Goal: Task Accomplishment & Management: Complete application form

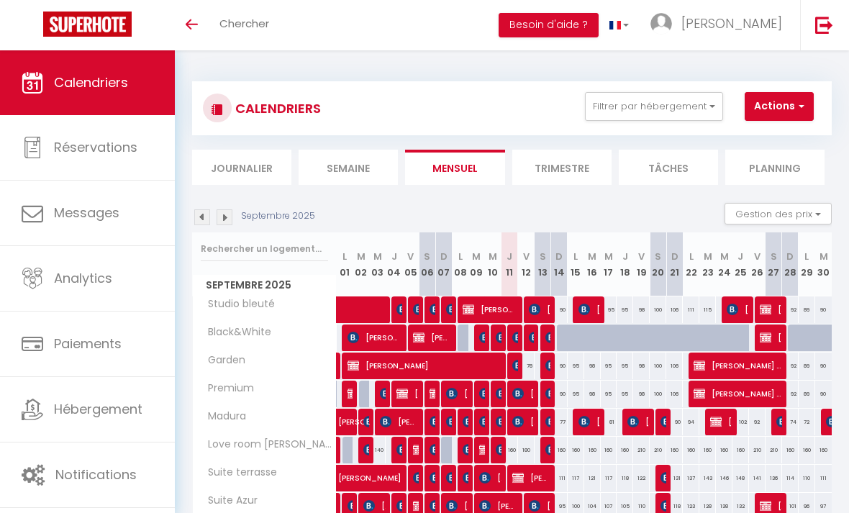
click at [782, 119] on button "Actions" at bounding box center [778, 106] width 69 height 29
click at [758, 142] on link "Nouvelle réservation" at bounding box center [784, 140] width 125 height 22
select select
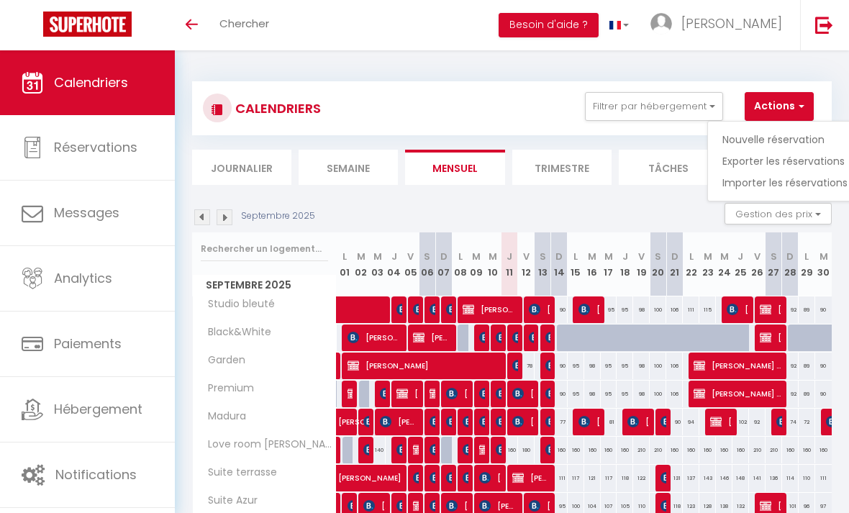
select select
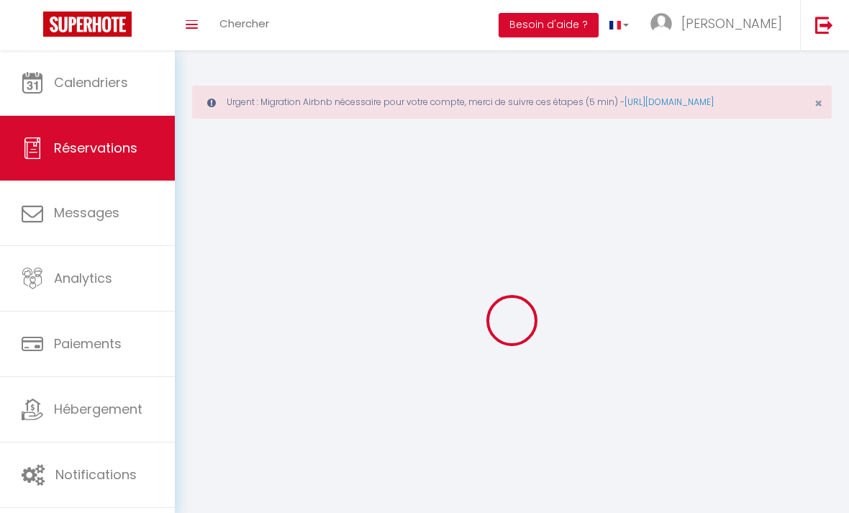
select select
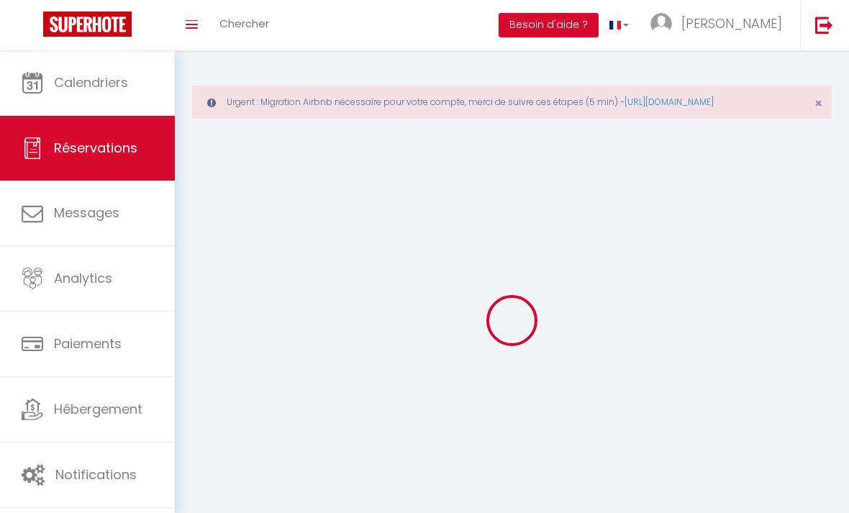
select select
checkbox input "false"
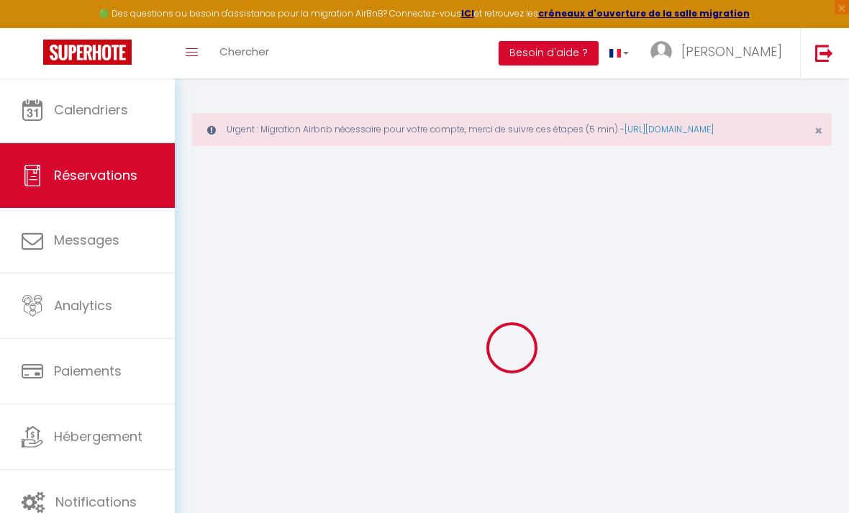
select select
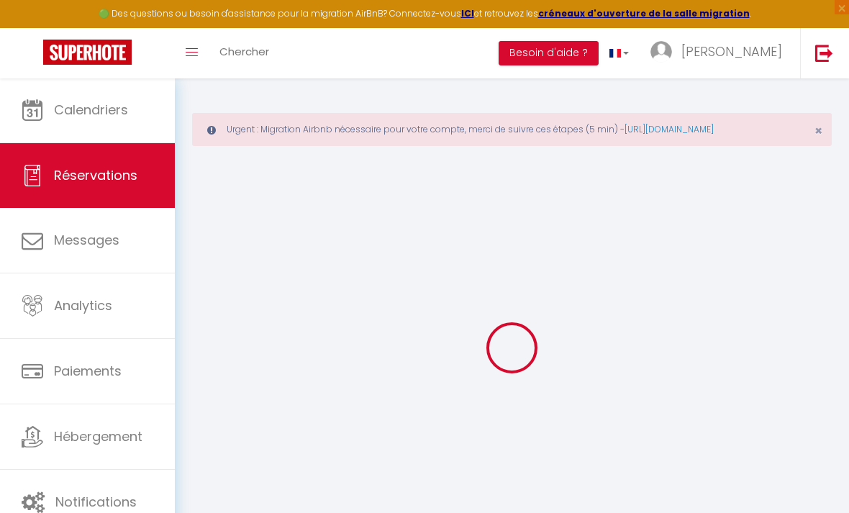
select select
checkbox input "false"
select select
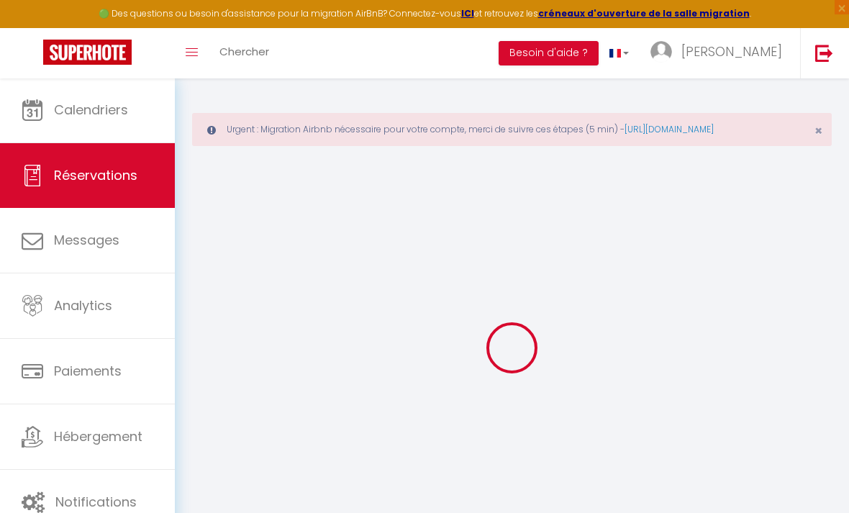
select select
checkbox input "false"
select select
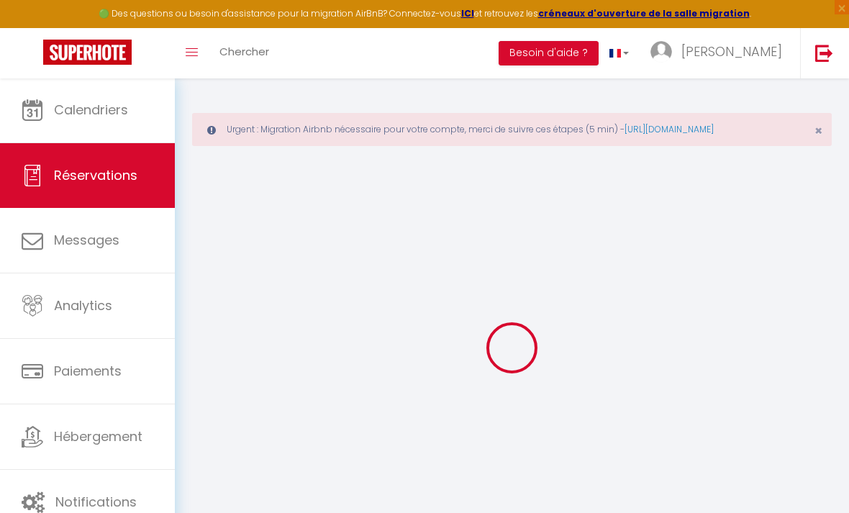
select select
checkbox input "false"
select select
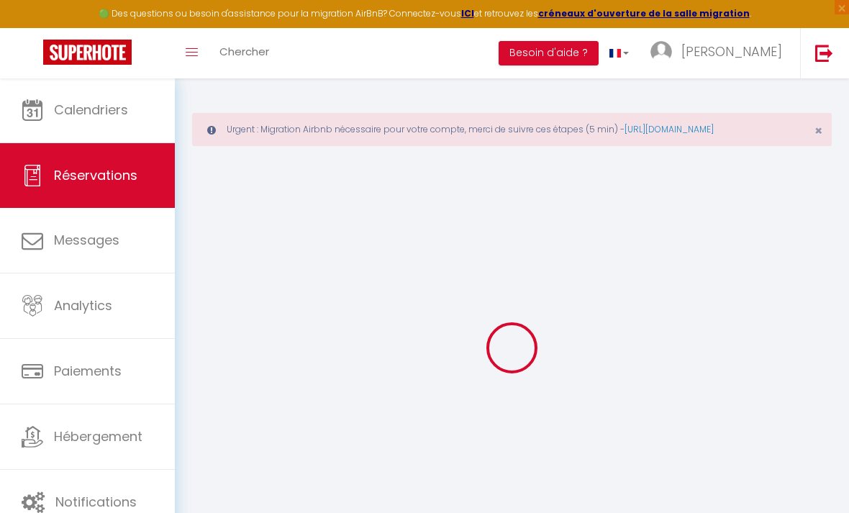
select select
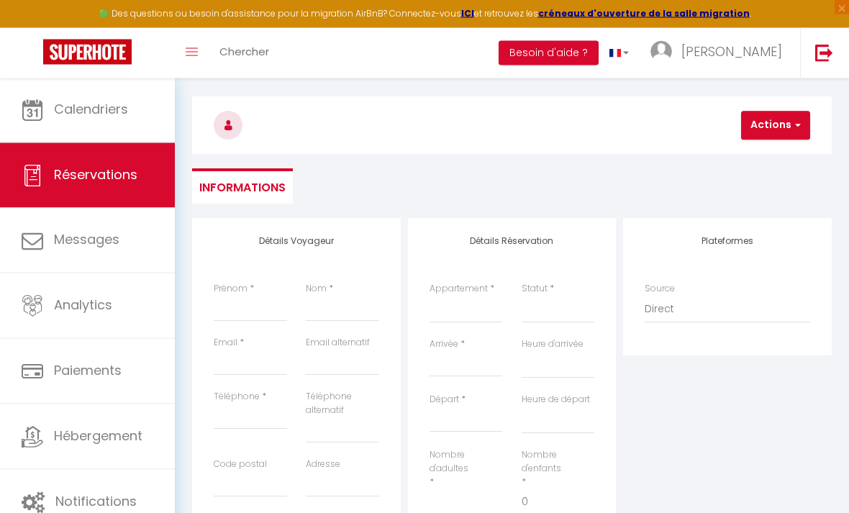
scroll to position [109, 0]
click at [249, 311] on input "Prénom" at bounding box center [250, 309] width 73 height 26
select select "40737"
select select
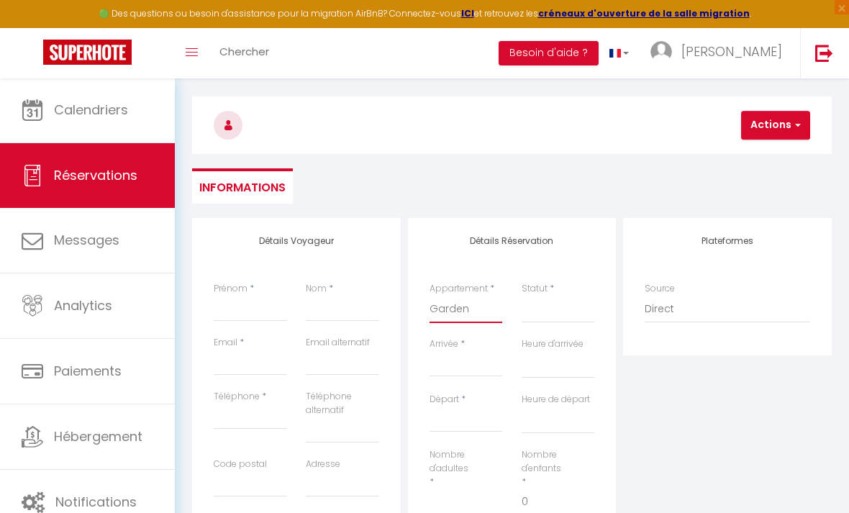
select select
checkbox input "false"
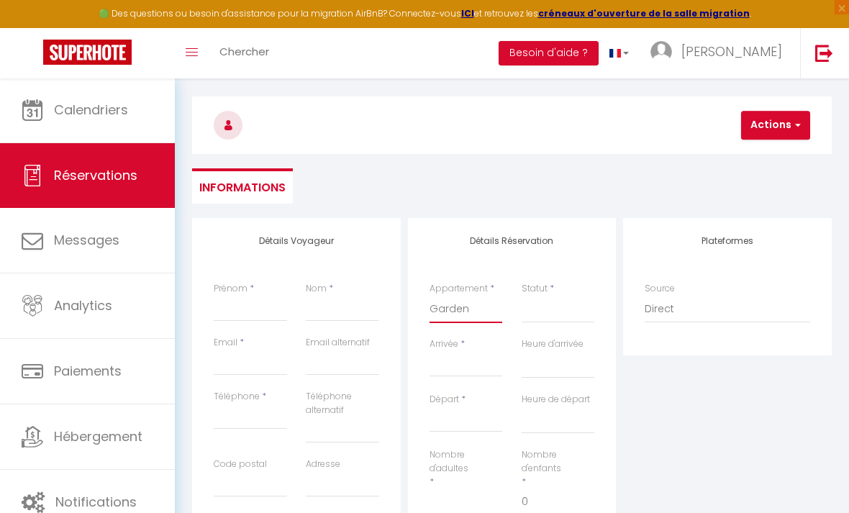
select select
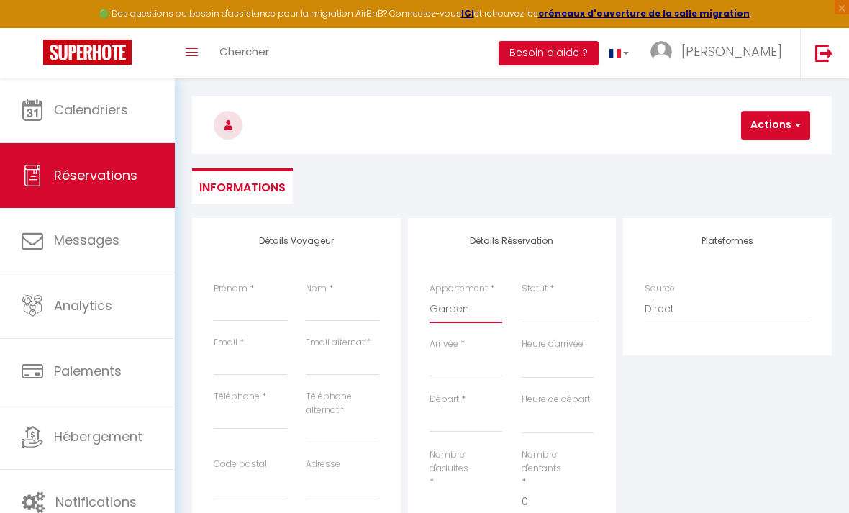
select select
checkbox input "false"
click at [234, 307] on input "Prénom" at bounding box center [250, 309] width 73 height 26
type input "L"
select select
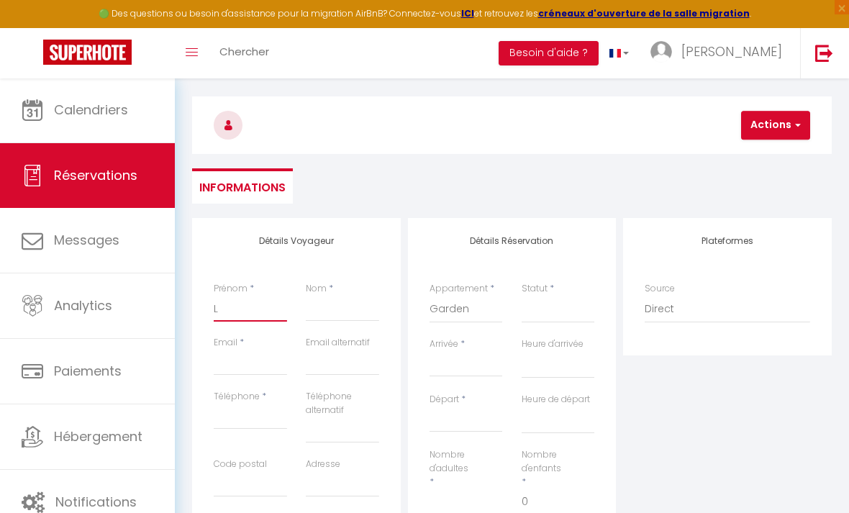
select select
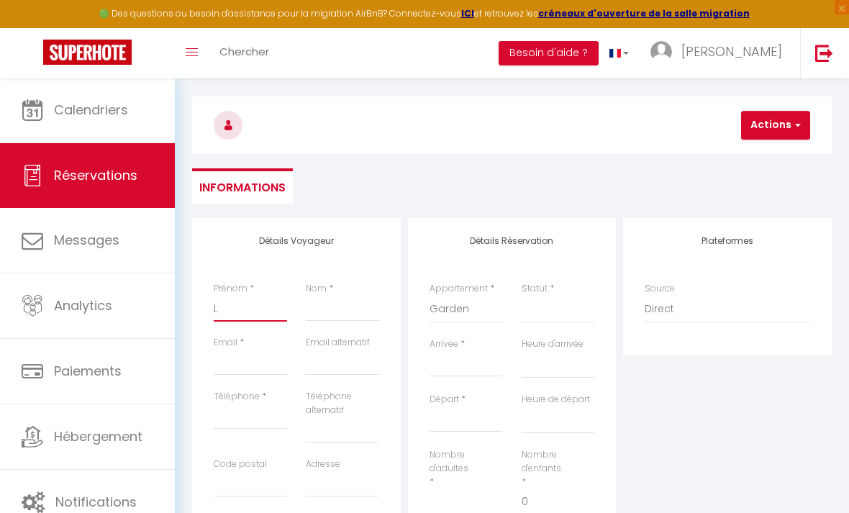
checkbox input "false"
type input "Li"
select select
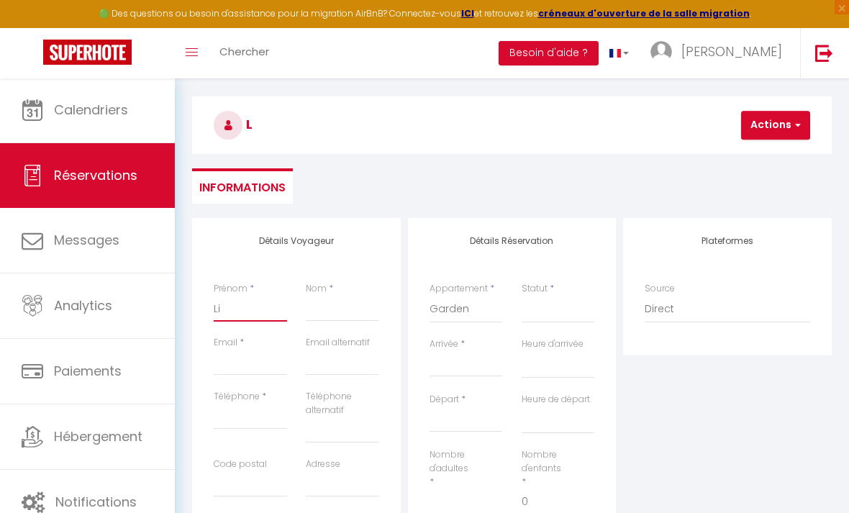
select select
checkbox input "false"
type input "Lis"
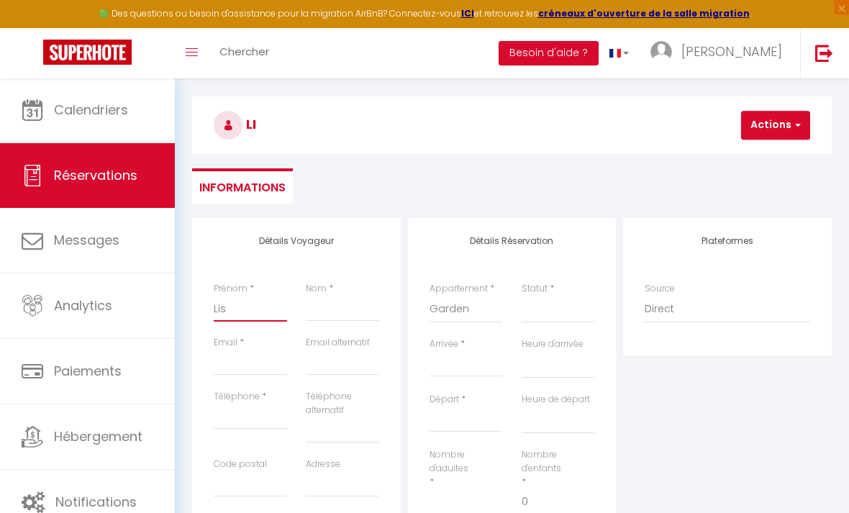
select select
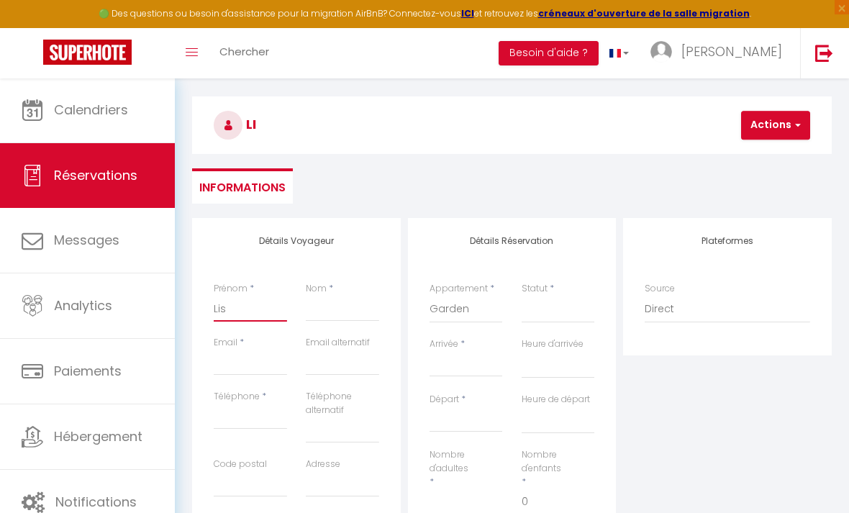
select select
checkbox input "false"
type input "[PERSON_NAME]"
select select
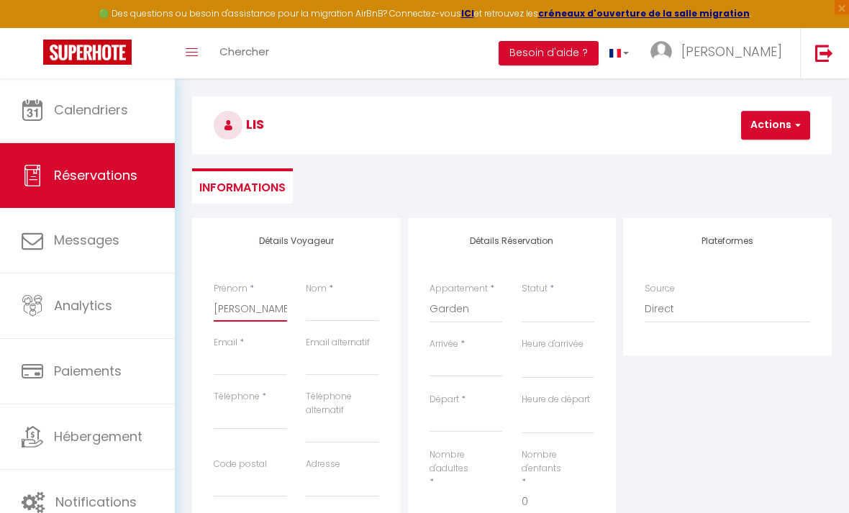
select select
checkbox input "false"
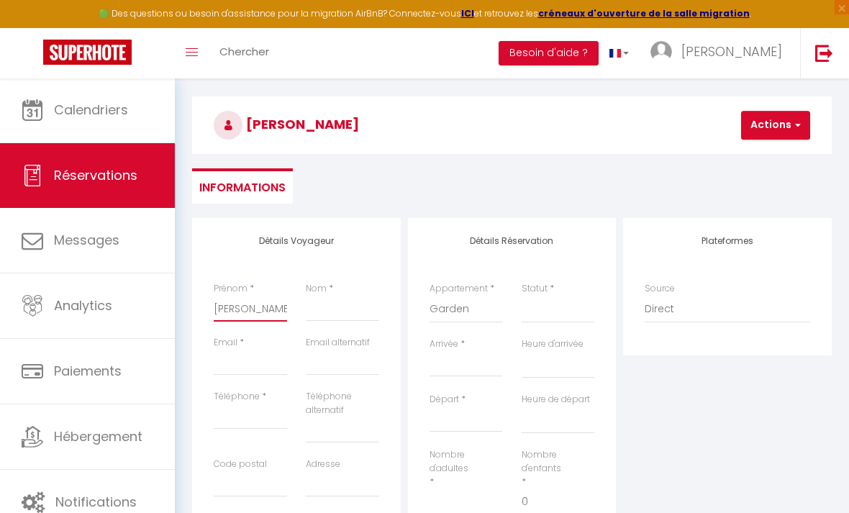
type input "[PERSON_NAME]"
click at [347, 308] on input "Nom" at bounding box center [342, 309] width 73 height 26
type input "n"
select select
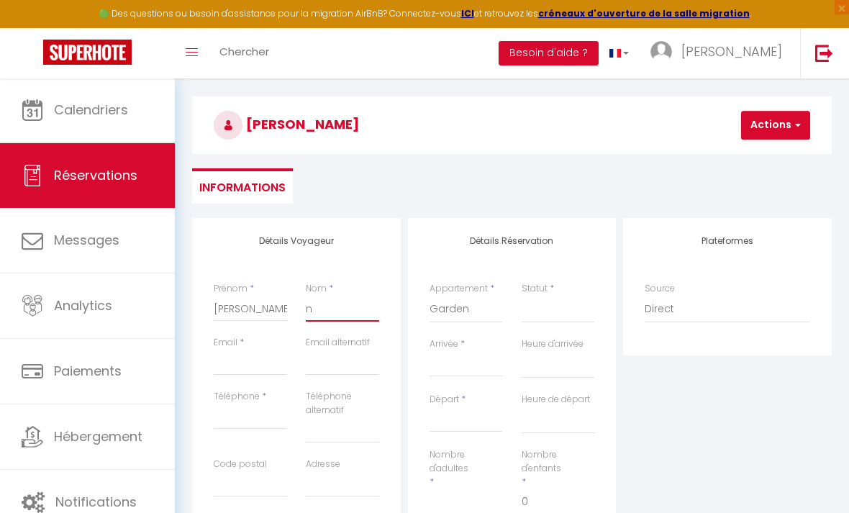
select select
checkbox input "false"
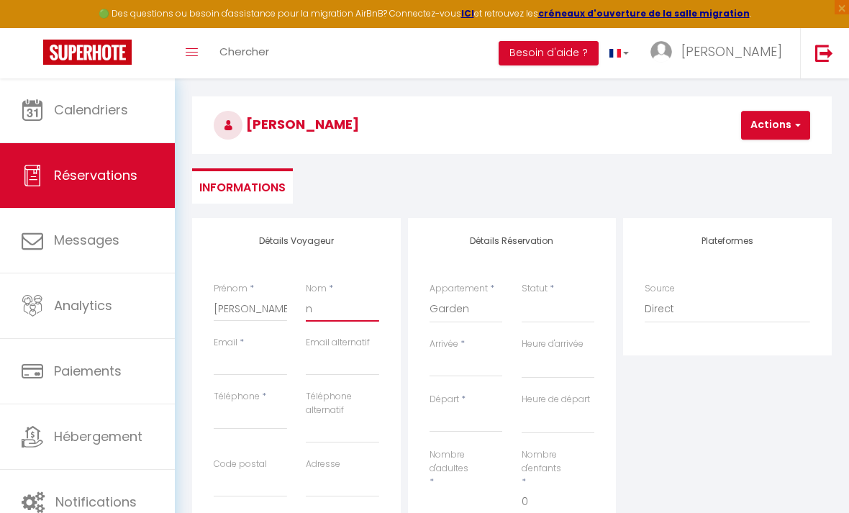
type input "n’"
select select
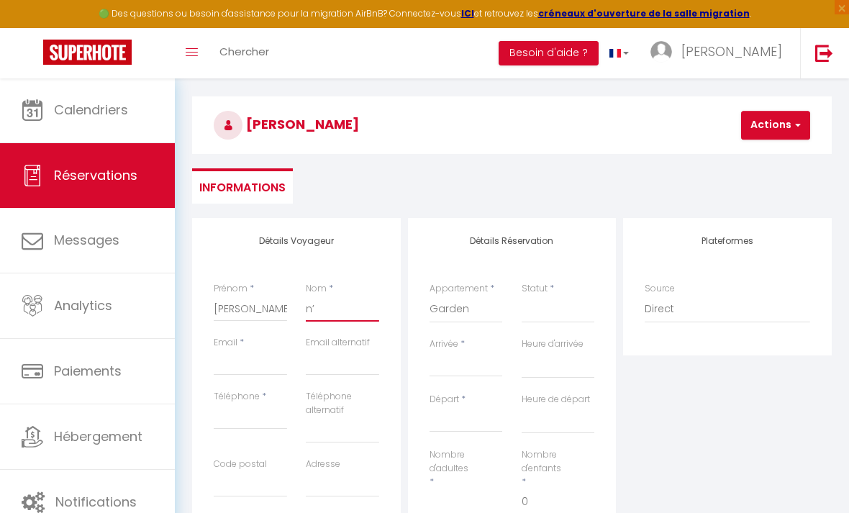
select select
checkbox input "false"
type input "n’d"
select select
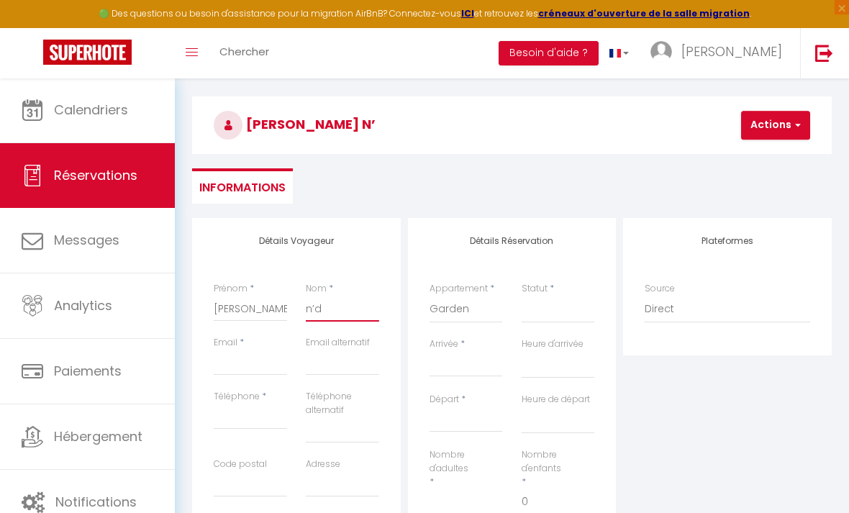
select select
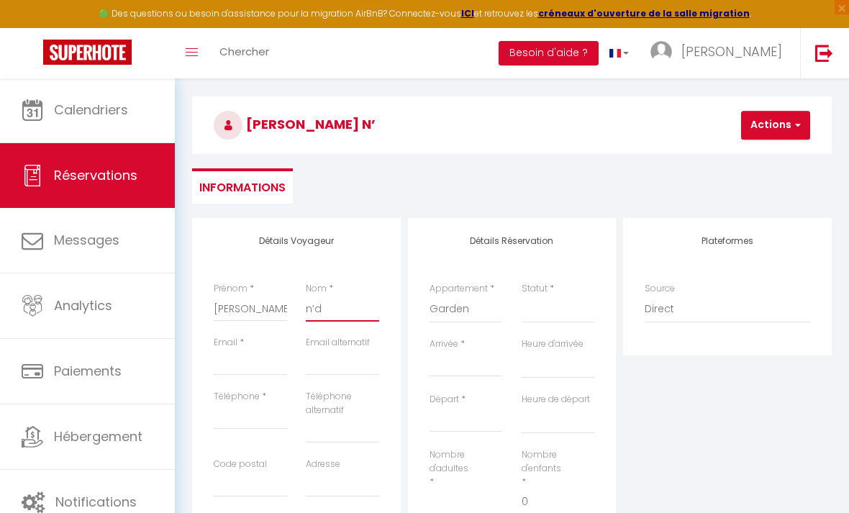
checkbox input "false"
type input "n’di"
select select
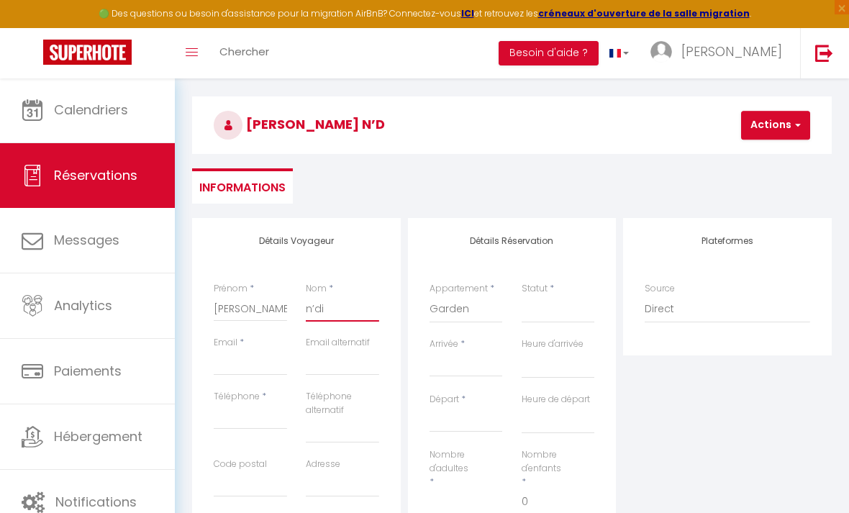
select select
checkbox input "false"
type input "n’dia"
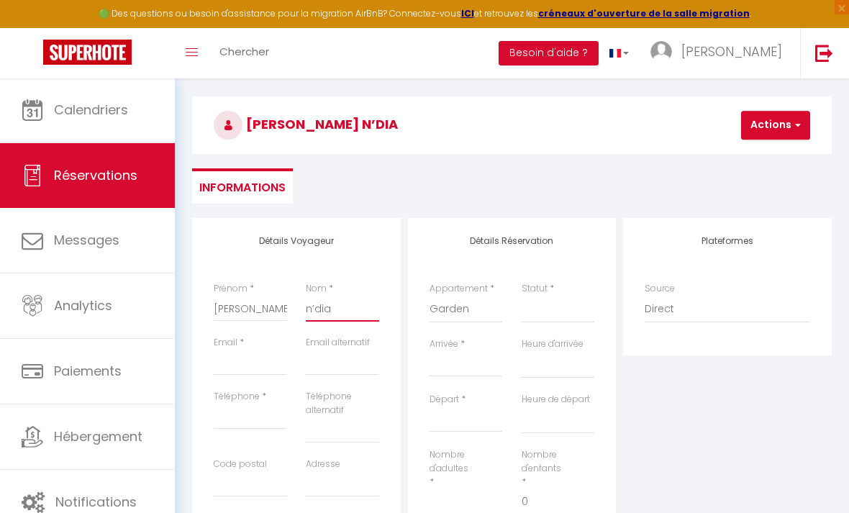
select select
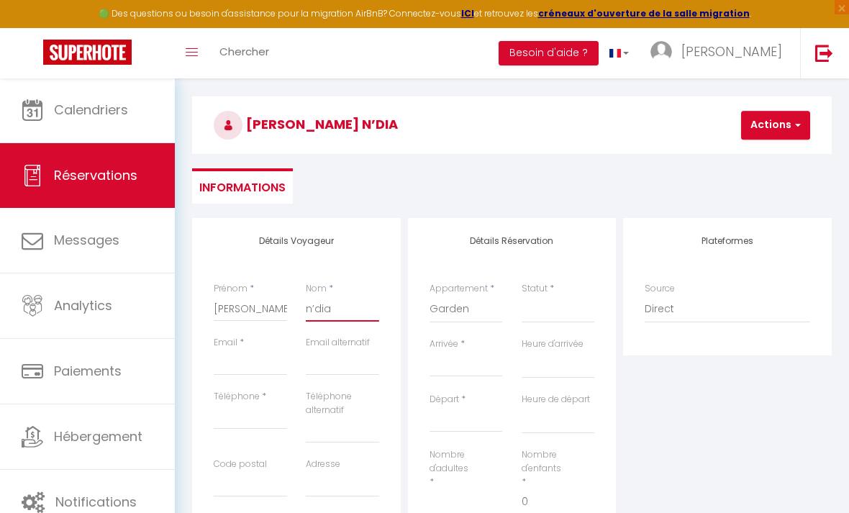
select select
checkbox input "false"
type input "n’diay"
select select
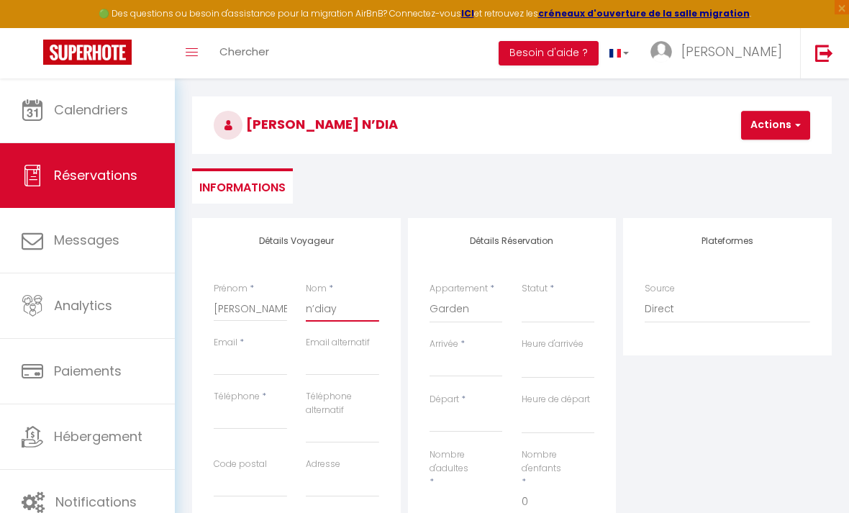
select select
checkbox input "false"
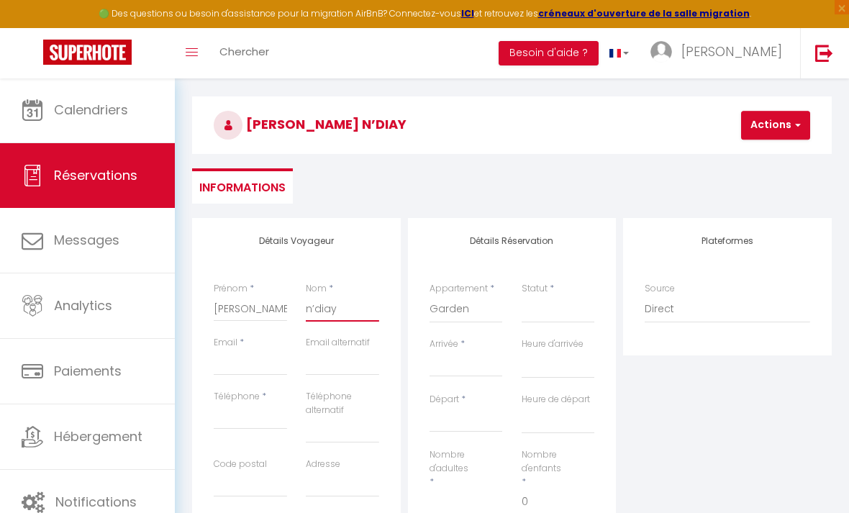
type input "n’diaye"
select select
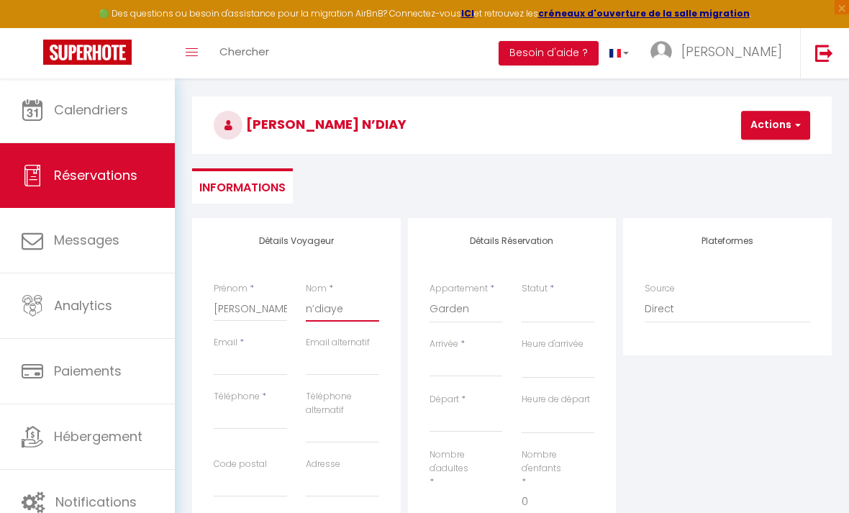
select select
checkbox input "false"
type input "n’diaye"
click at [255, 365] on input "Email client" at bounding box center [250, 363] width 73 height 26
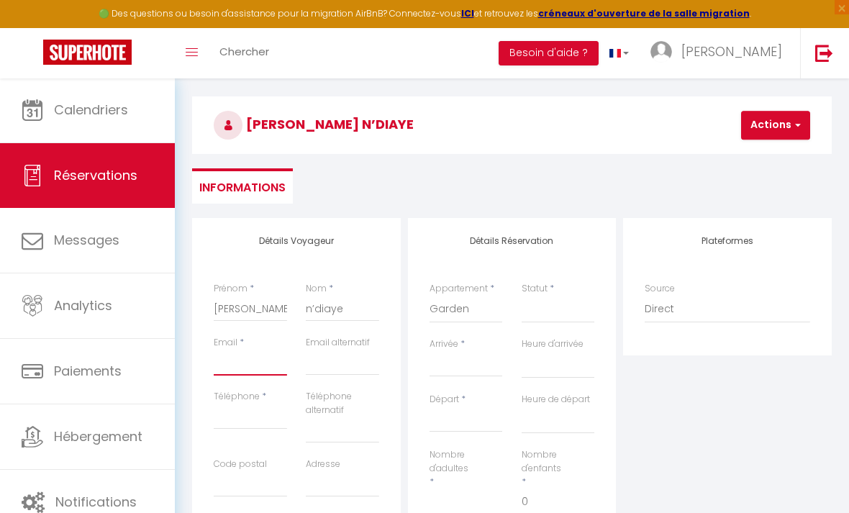
type input "f"
select select
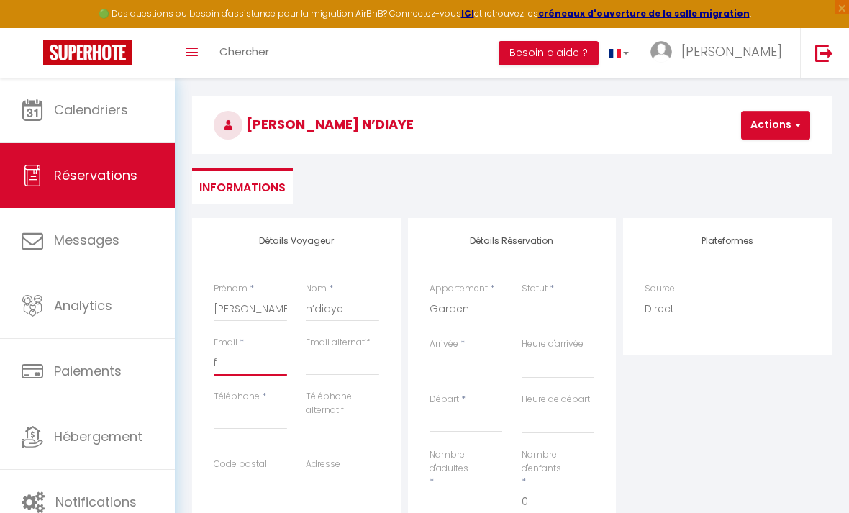
select select
checkbox input "false"
type input "fs"
select select
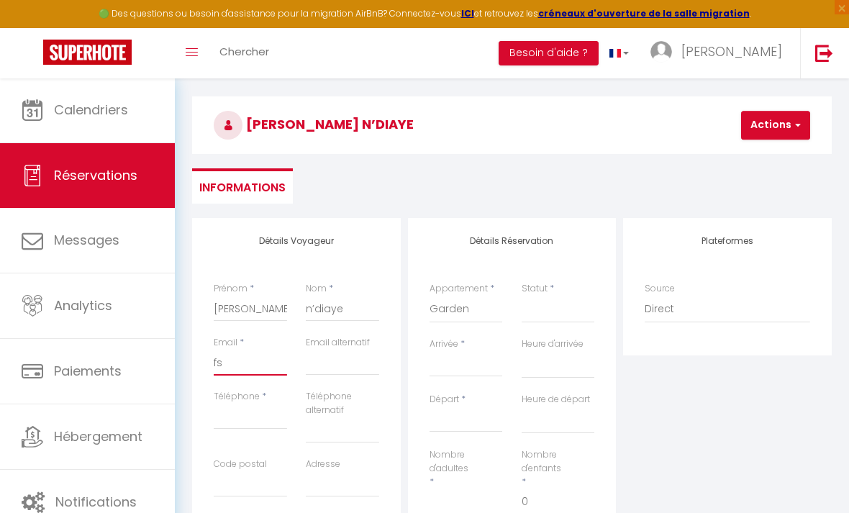
select select
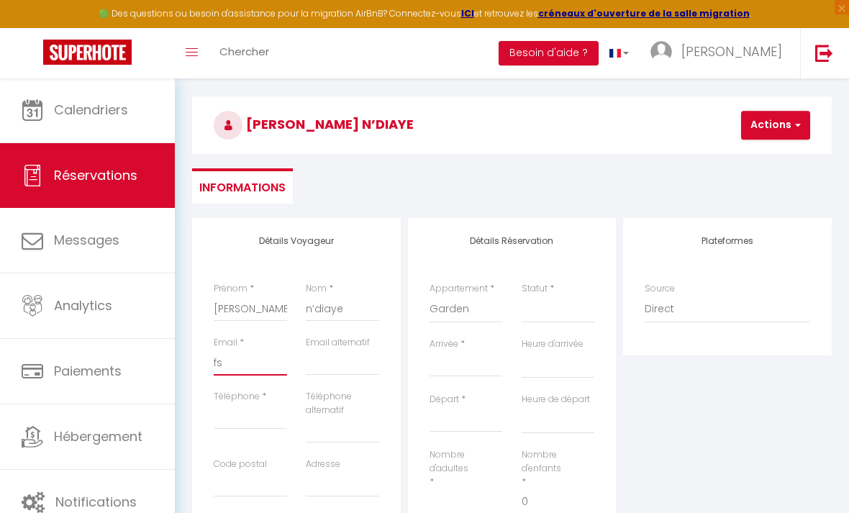
checkbox input "false"
type input "fsf"
select select
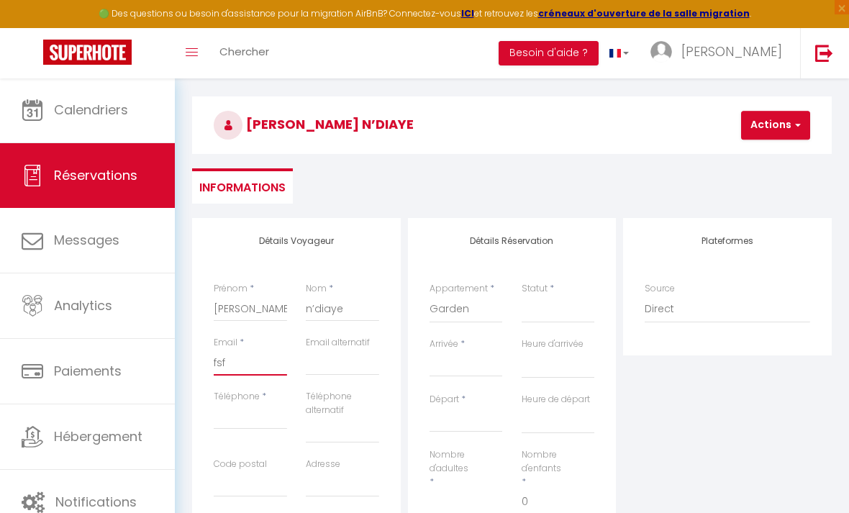
select select
checkbox input "false"
type input "fsf@"
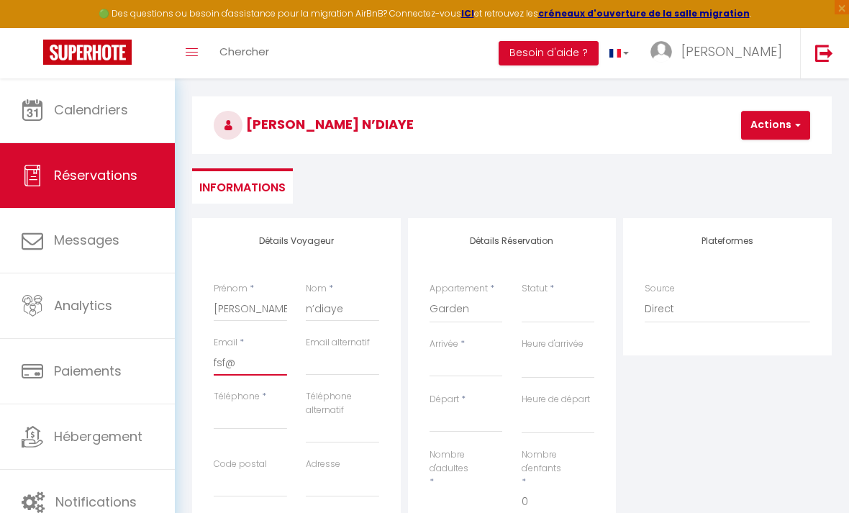
select select
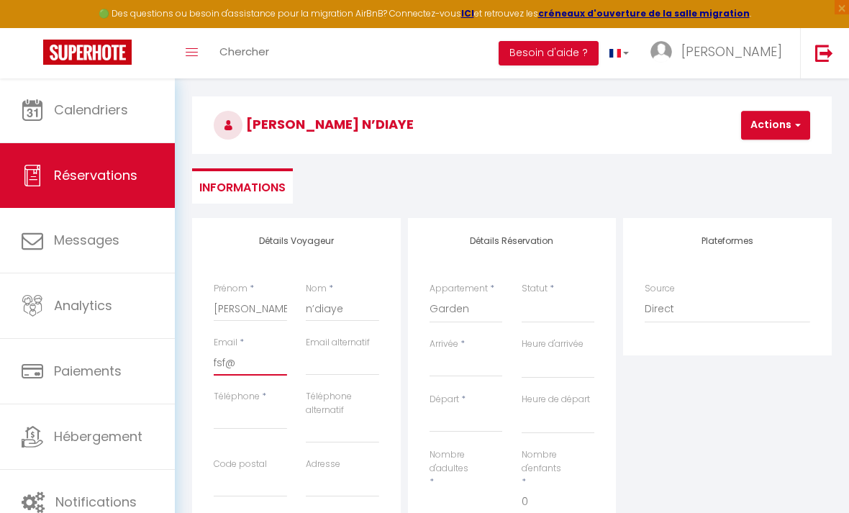
select select
checkbox input "false"
type input "fsf@j"
select select
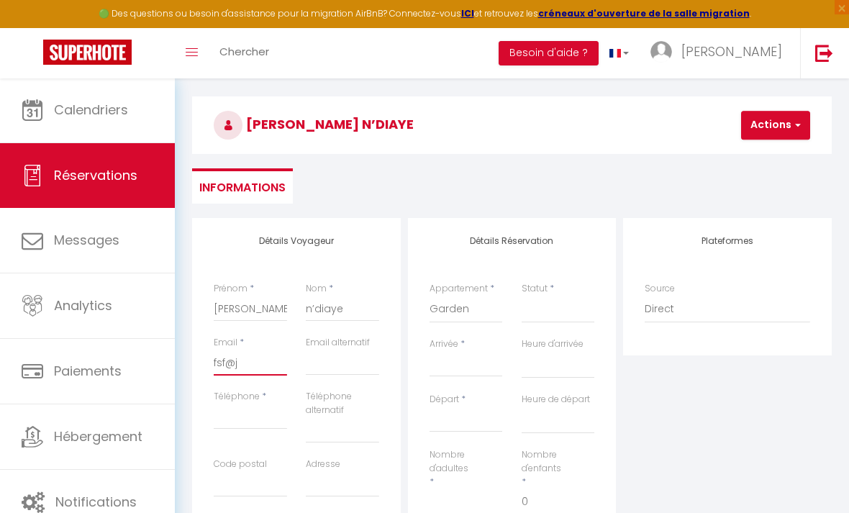
select select
checkbox input "false"
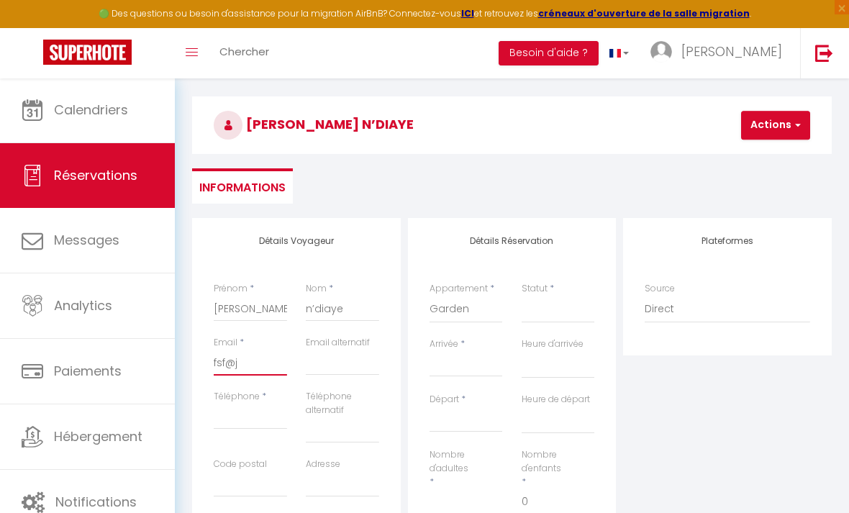
type input "fsf@jd"
select select
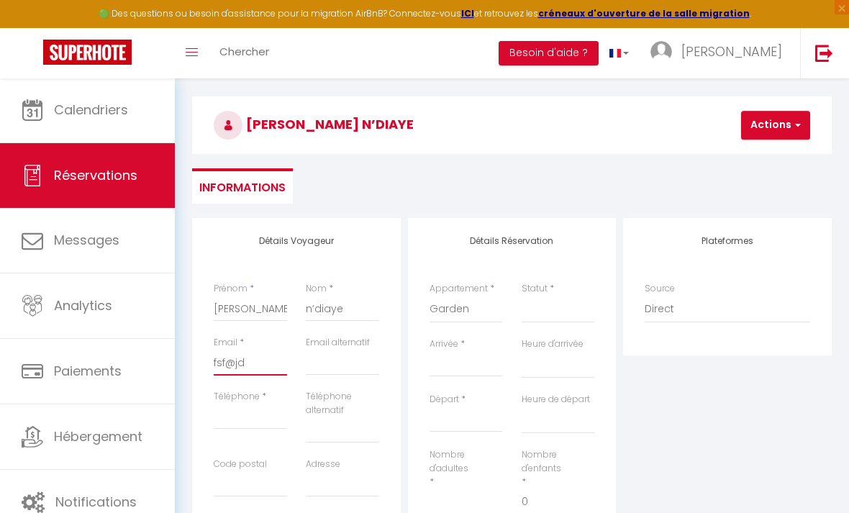
select select
checkbox input "false"
type input "fsf@jdf"
select select
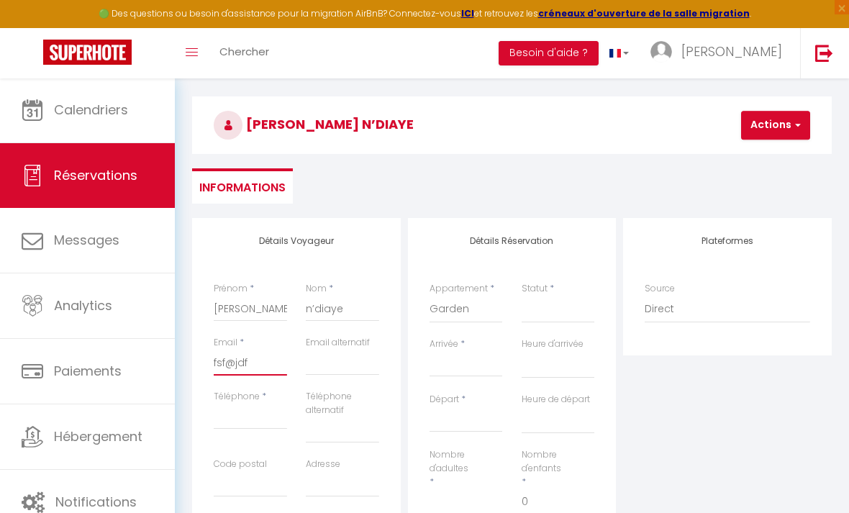
select select
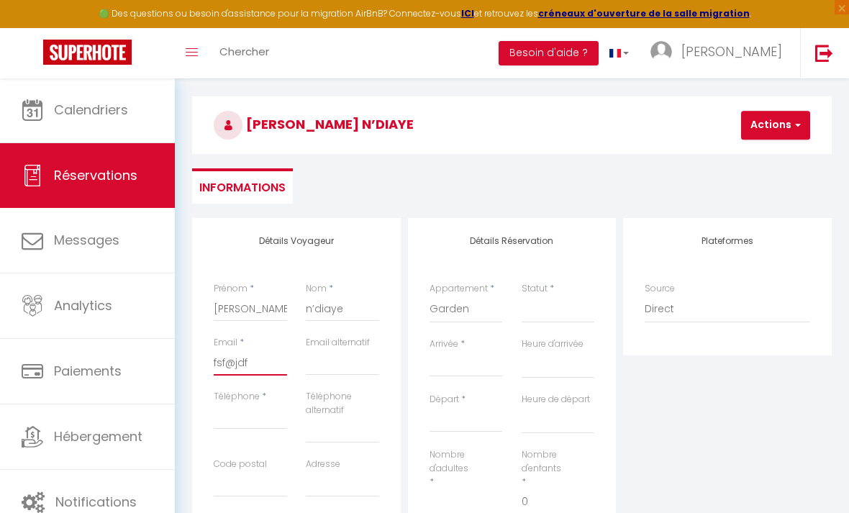
checkbox input "false"
type input "fsf@jdfj"
select select
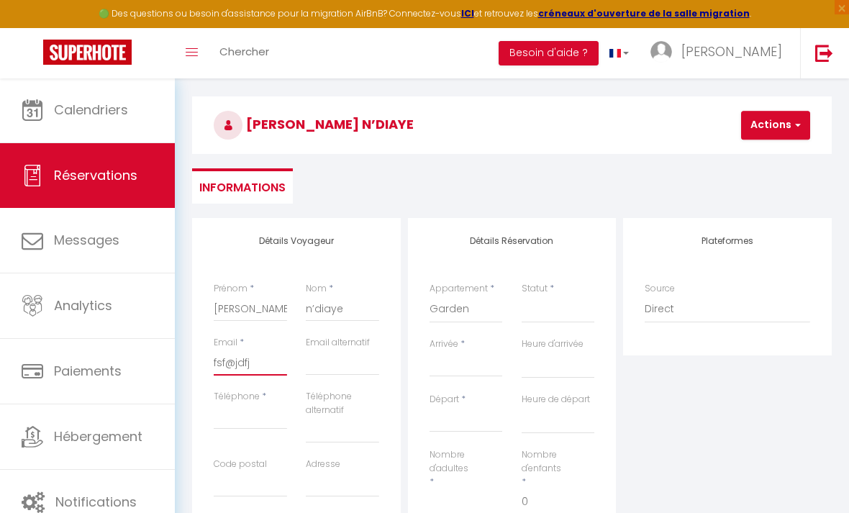
select select
click at [236, 411] on input "Téléphone" at bounding box center [250, 417] width 73 height 26
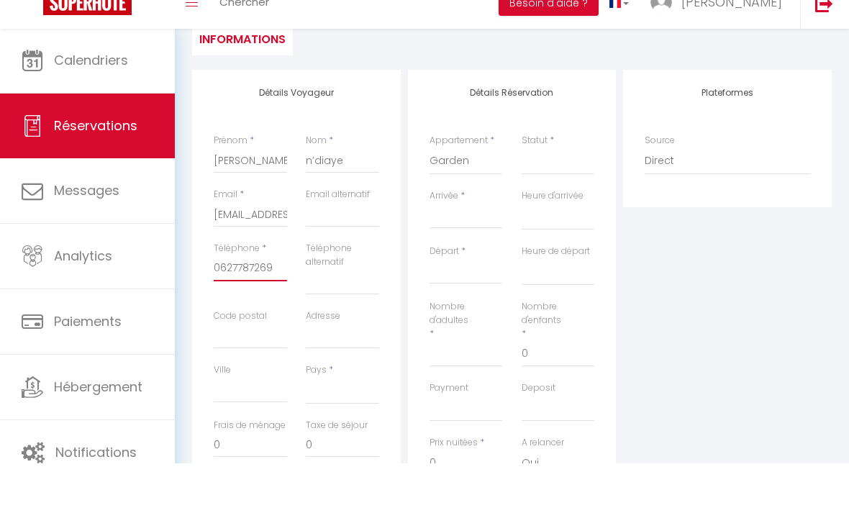
scroll to position [208, 0]
click at [447, 257] on input "Arrivée" at bounding box center [465, 266] width 73 height 19
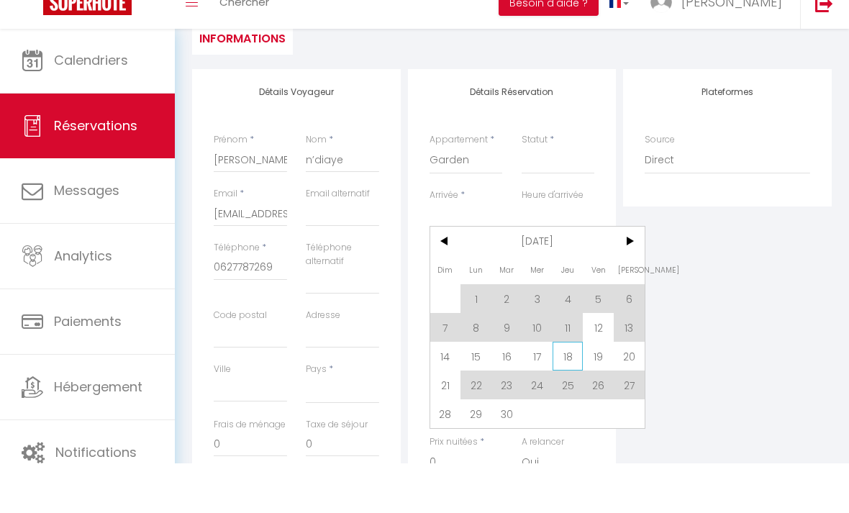
scroll to position [258, 0]
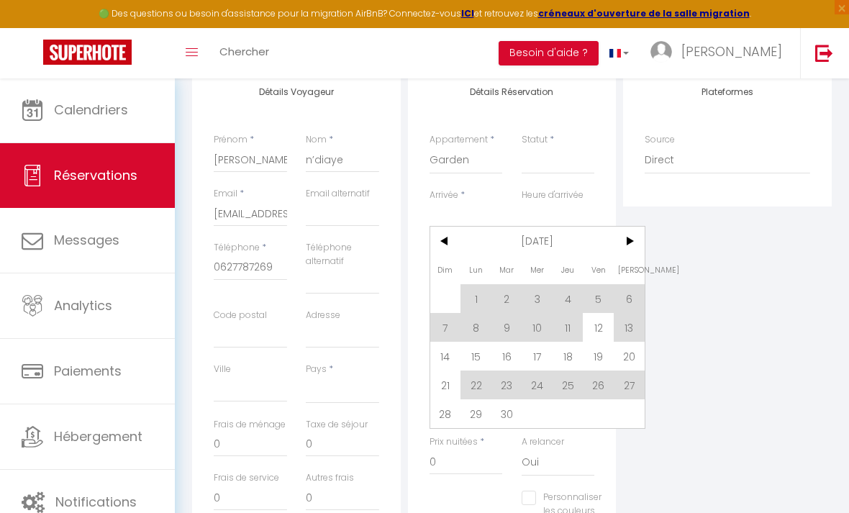
click at [596, 332] on span "12" at bounding box center [598, 327] width 31 height 29
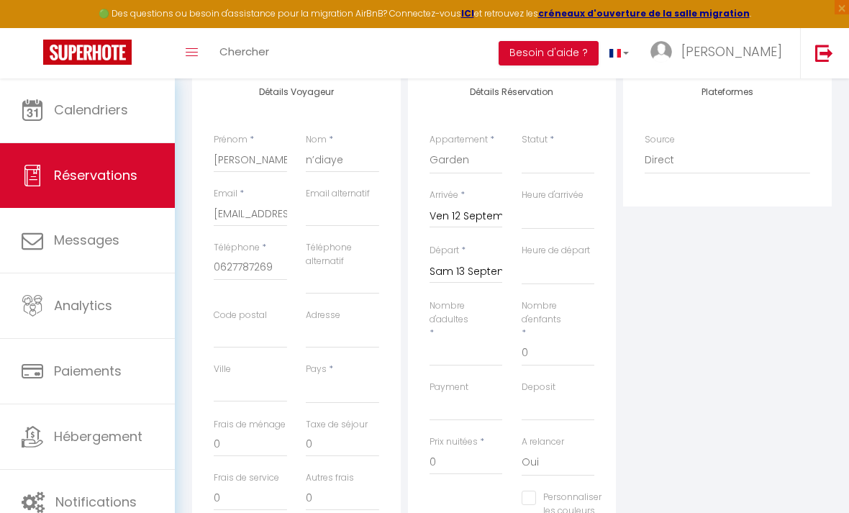
click at [467, 265] on input "Sam 13 Septembre 2025" at bounding box center [465, 272] width 73 height 19
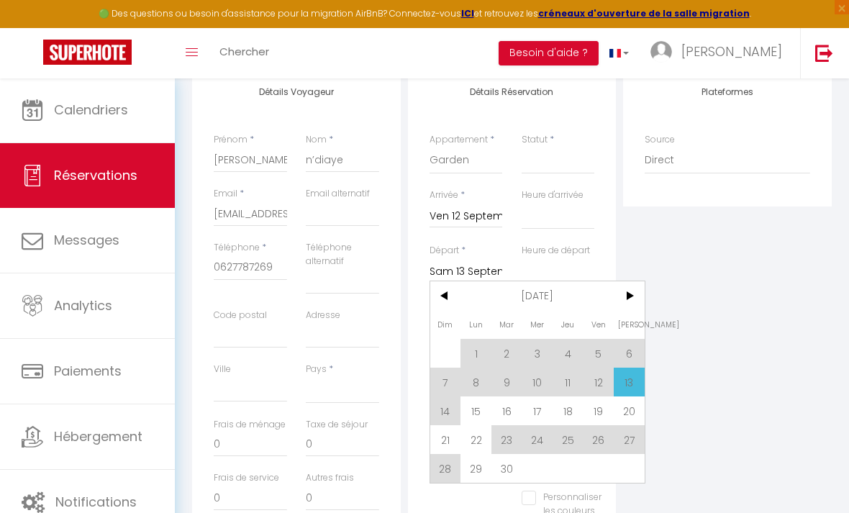
click at [634, 381] on span "13" at bounding box center [629, 382] width 31 height 29
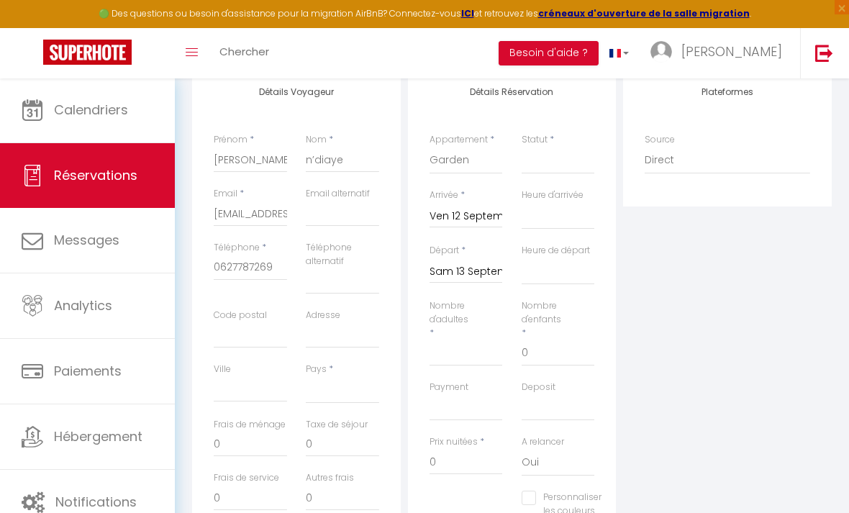
click at [691, 358] on div "Plateformes Source Direct [DOMAIN_NAME] [DOMAIN_NAME] Chalet montagne Expedia G…" at bounding box center [727, 340] width 216 height 542
click at [466, 350] on input "Nombre d'adultes" at bounding box center [465, 353] width 73 height 26
click at [466, 468] on input "78" at bounding box center [465, 462] width 73 height 26
click at [324, 444] on input "0" at bounding box center [342, 444] width 73 height 26
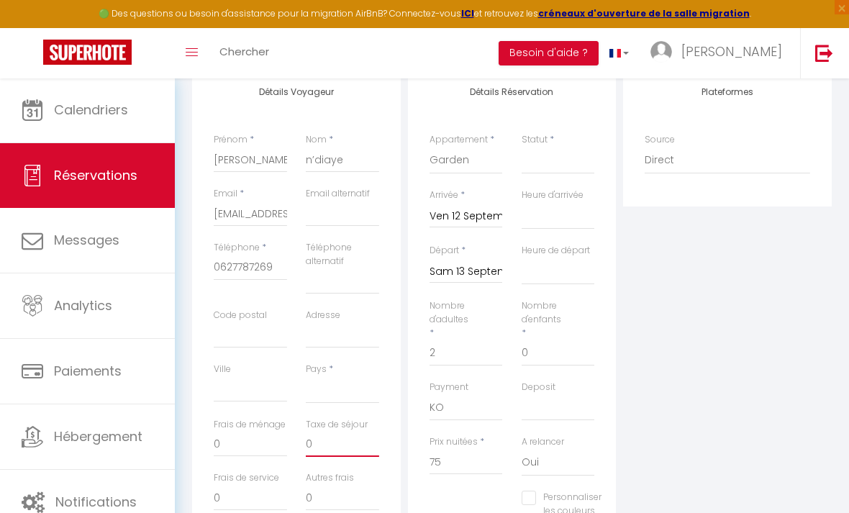
click at [324, 444] on input "0" at bounding box center [342, 444] width 73 height 26
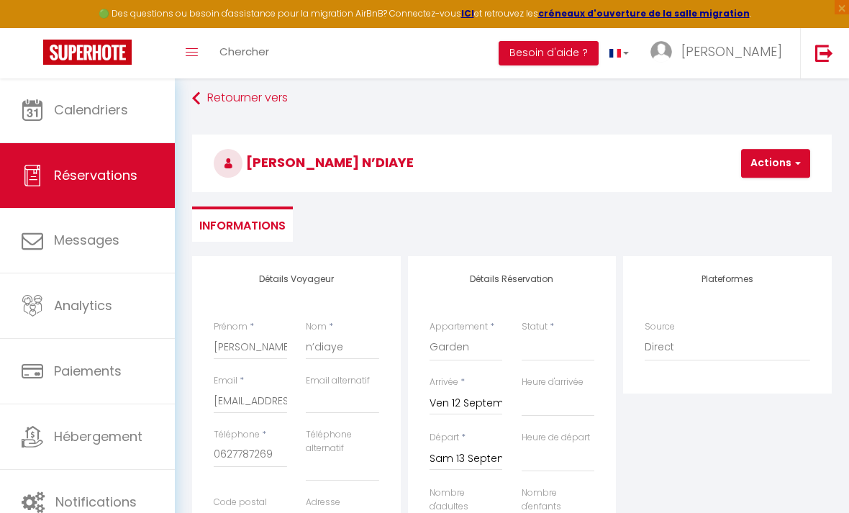
scroll to position [0, 0]
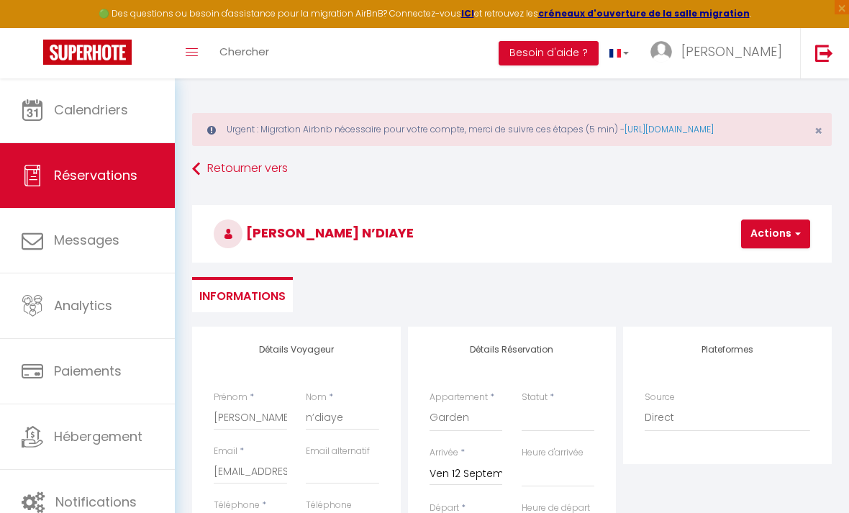
click at [770, 221] on button "Actions" at bounding box center [775, 233] width 69 height 29
click at [777, 264] on link "Enregistrer" at bounding box center [788, 265] width 114 height 19
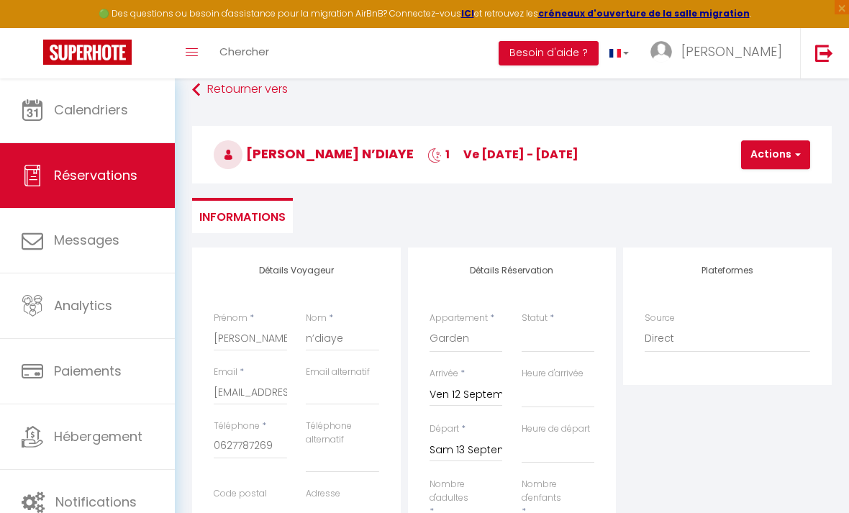
scroll to position [17, 0]
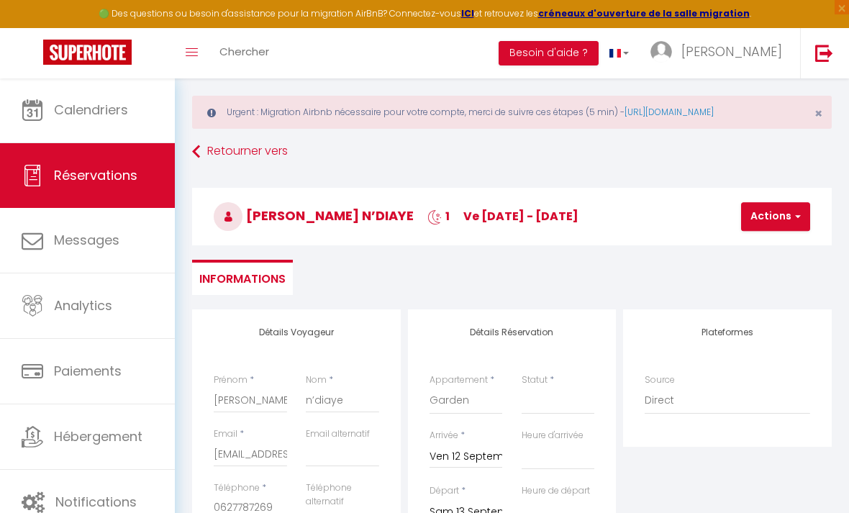
click at [759, 213] on button "Actions" at bounding box center [775, 216] width 69 height 29
click at [757, 247] on link "Enregistrer" at bounding box center [788, 248] width 114 height 19
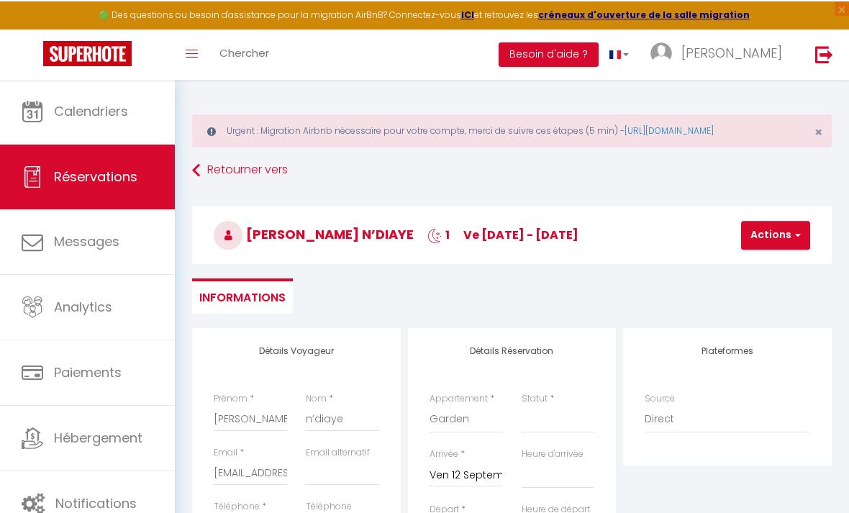
click at [784, 260] on h3 "[PERSON_NAME] n’diaye 1 ve [DATE] - [DATE]" at bounding box center [511, 234] width 639 height 58
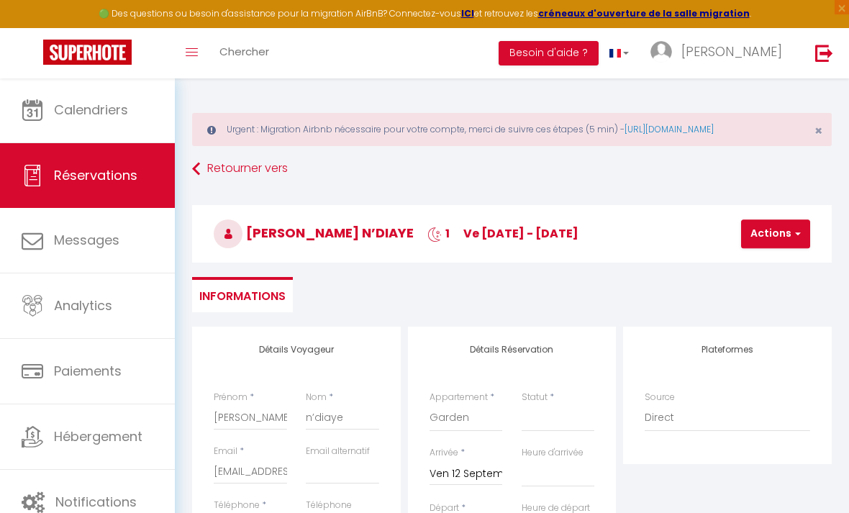
click at [781, 255] on h3 "[PERSON_NAME] n’diaye 1 ve [DATE] - [DATE]" at bounding box center [511, 234] width 639 height 58
click at [776, 240] on button "Actions" at bounding box center [775, 233] width 69 height 29
click at [756, 264] on link "Enregistrer" at bounding box center [788, 265] width 114 height 19
click at [764, 250] on h3 "[PERSON_NAME] n’diaye 1 ve [DATE] - [DATE]" at bounding box center [511, 234] width 639 height 58
click at [762, 228] on button "Actions" at bounding box center [775, 233] width 69 height 29
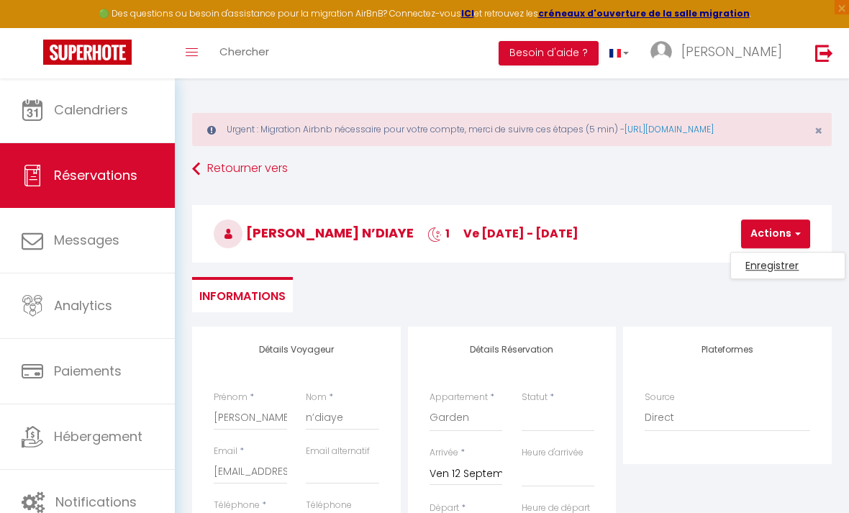
click at [755, 262] on link "Enregistrer" at bounding box center [788, 265] width 114 height 19
click at [792, 247] on button "Actions" at bounding box center [775, 233] width 69 height 29
click at [775, 261] on link "Enregistrer" at bounding box center [788, 265] width 114 height 19
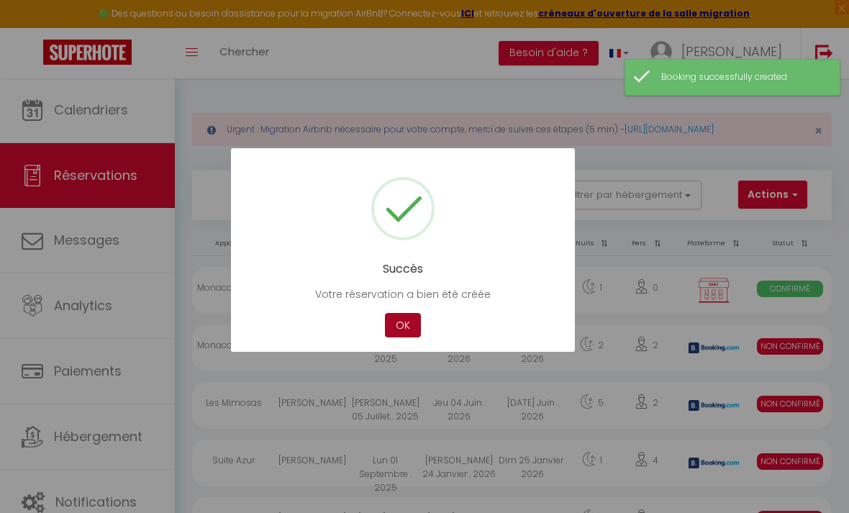
click at [403, 332] on button "OK" at bounding box center [403, 325] width 36 height 25
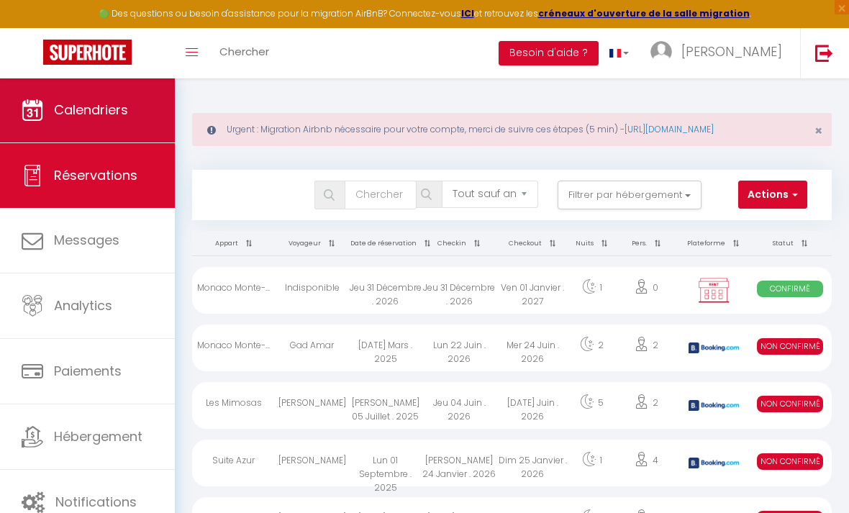
click at [125, 116] on span "Calendriers" at bounding box center [91, 110] width 74 height 18
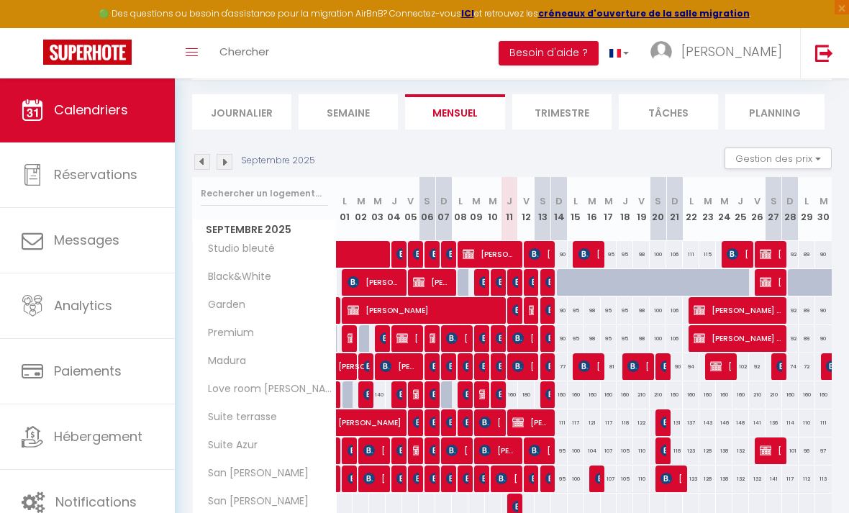
click at [519, 427] on img at bounding box center [518, 422] width 12 height 12
